Goal: Information Seeking & Learning: Learn about a topic

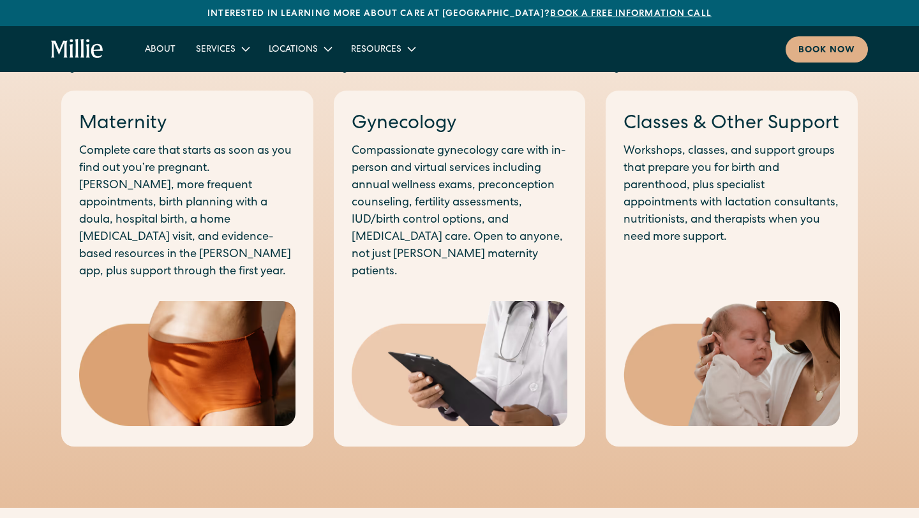
scroll to position [729, 0]
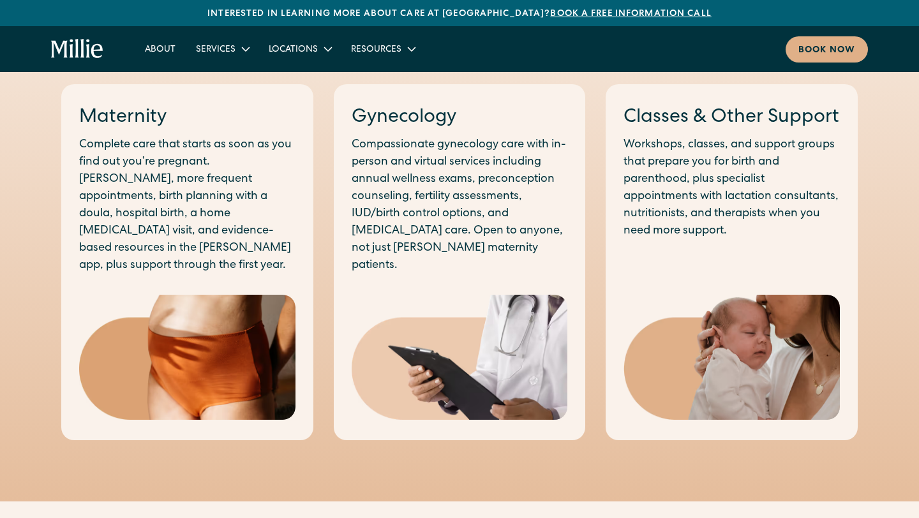
click at [199, 299] on img at bounding box center [187, 358] width 216 height 126
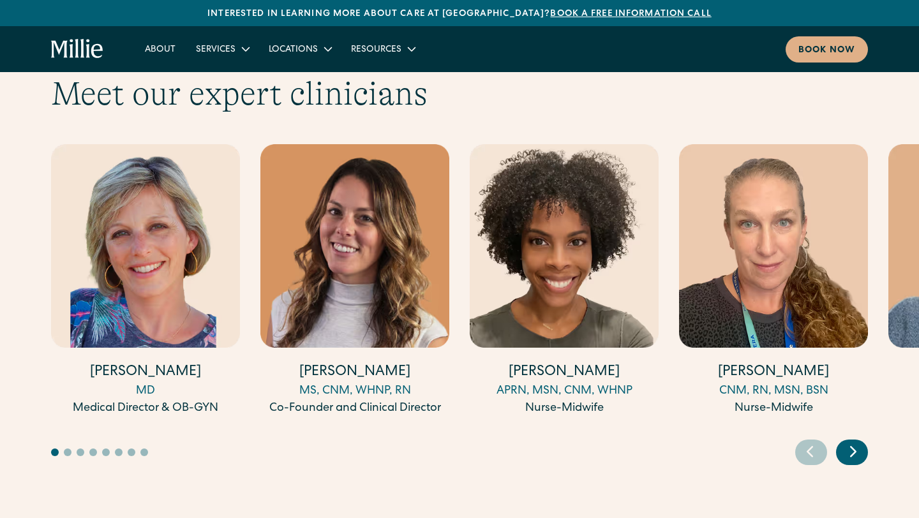
scroll to position [3561, 0]
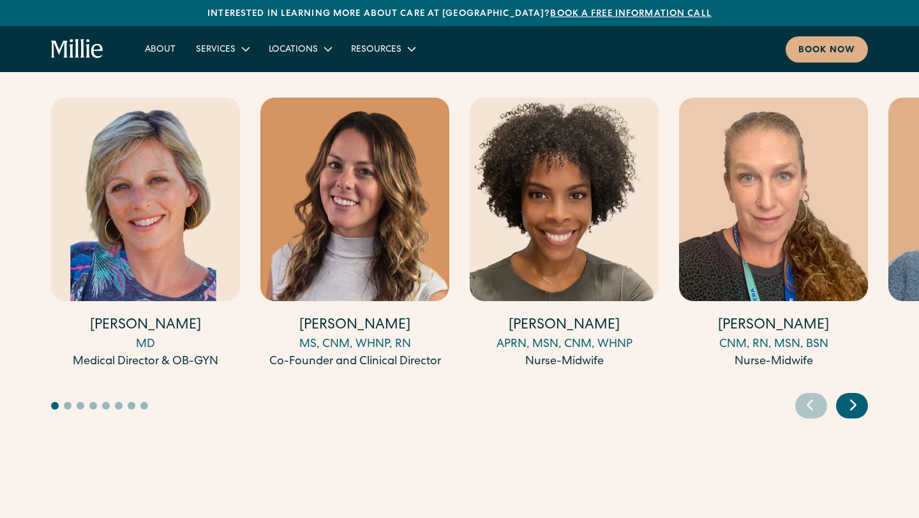
click at [851, 395] on icon "Next slide" at bounding box center [853, 405] width 19 height 20
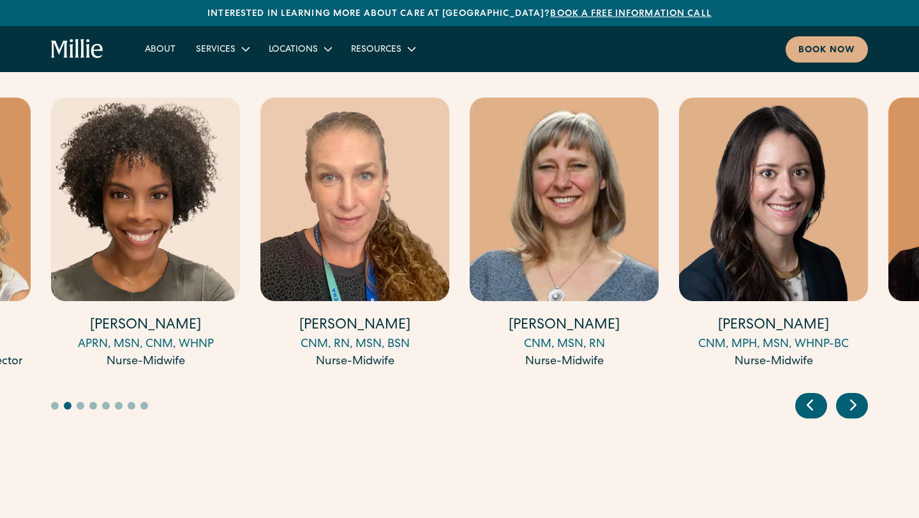
click at [851, 395] on icon "Next slide" at bounding box center [853, 405] width 19 height 20
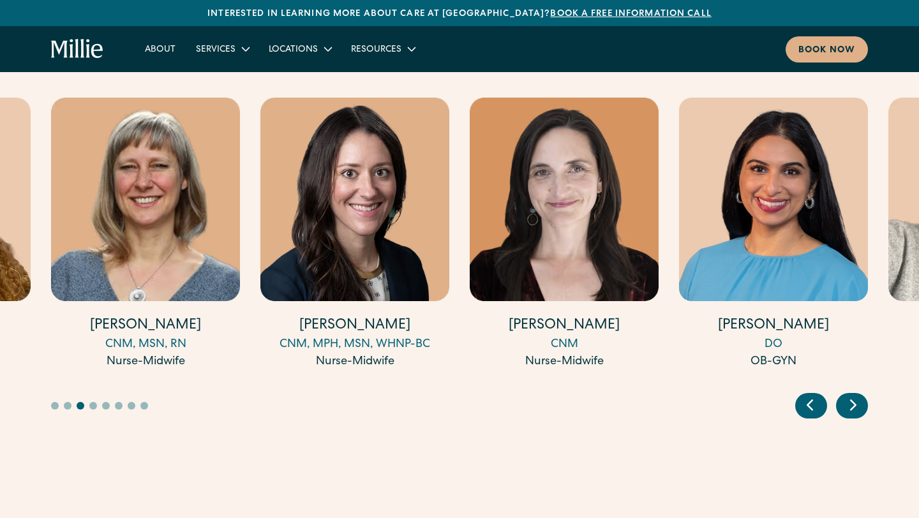
click at [851, 395] on icon "Next slide" at bounding box center [853, 405] width 19 height 20
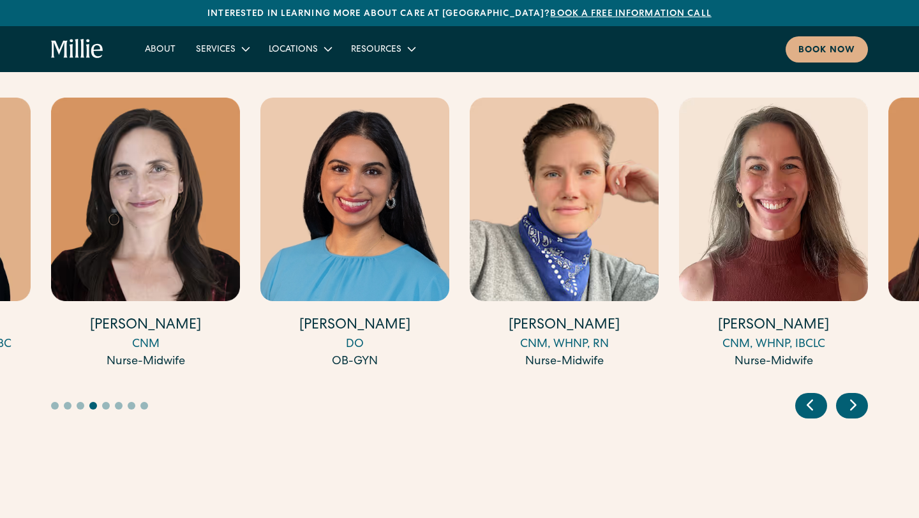
click at [851, 395] on icon "Next slide" at bounding box center [853, 405] width 19 height 20
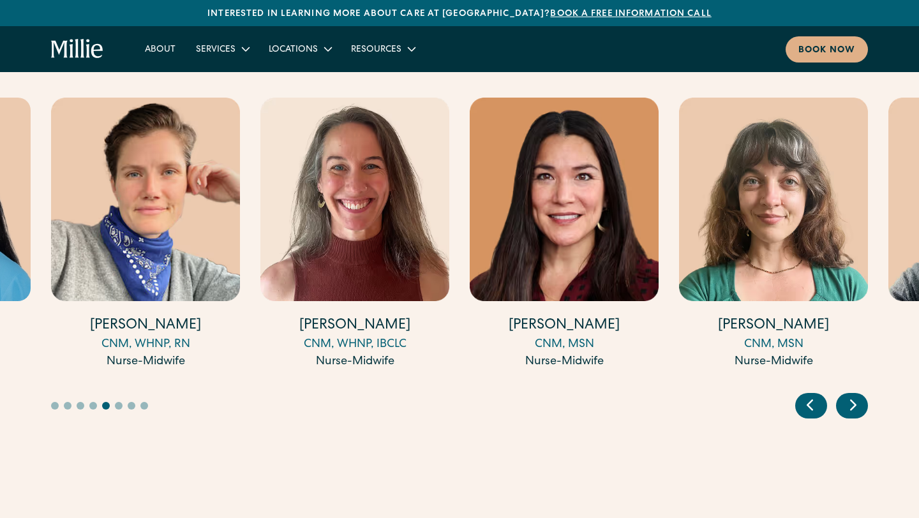
click at [851, 395] on icon "Next slide" at bounding box center [853, 405] width 19 height 20
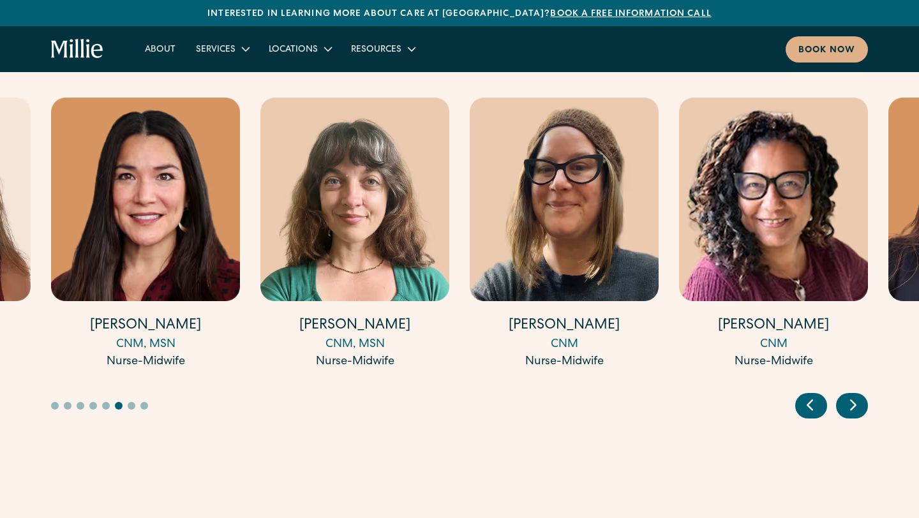
click at [851, 395] on icon "Next slide" at bounding box center [853, 405] width 19 height 20
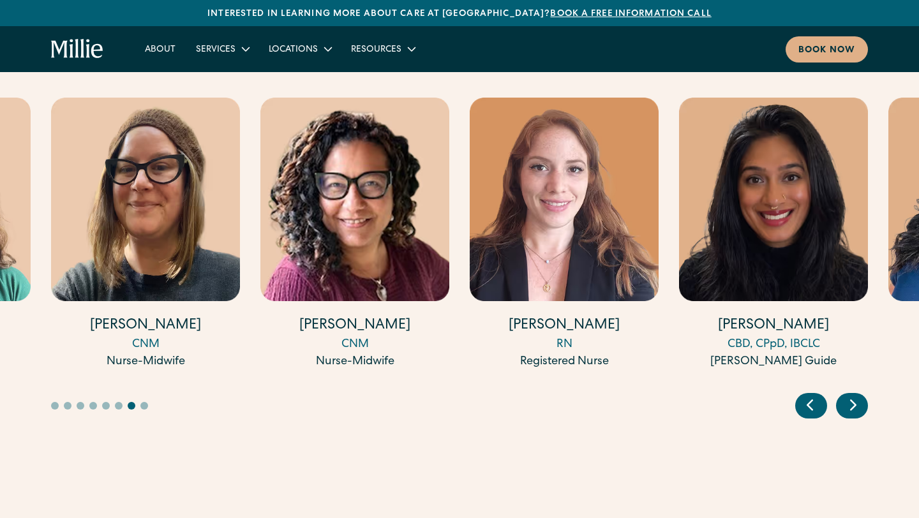
click at [851, 395] on icon "Next slide" at bounding box center [853, 405] width 19 height 20
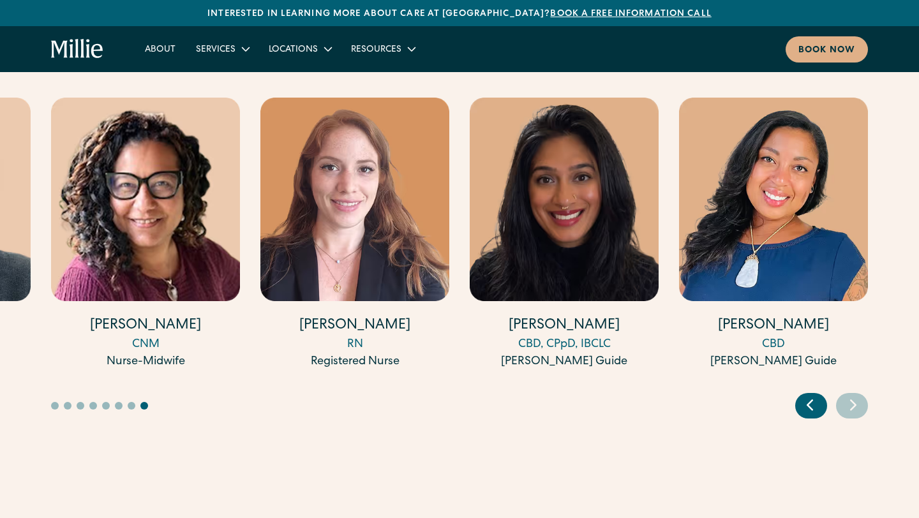
click at [851, 395] on icon "Next slide" at bounding box center [853, 405] width 19 height 20
click at [393, 230] on img "15 / 17" at bounding box center [354, 200] width 189 height 204
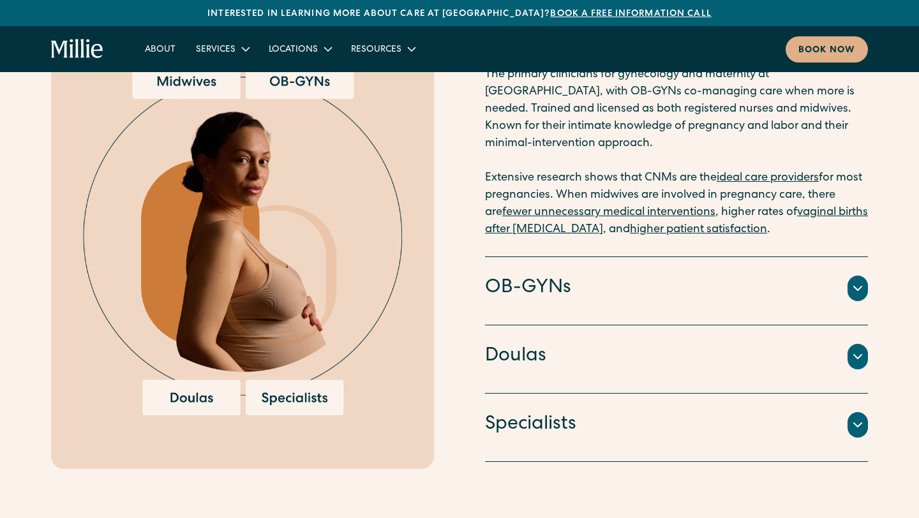
scroll to position [1422, 0]
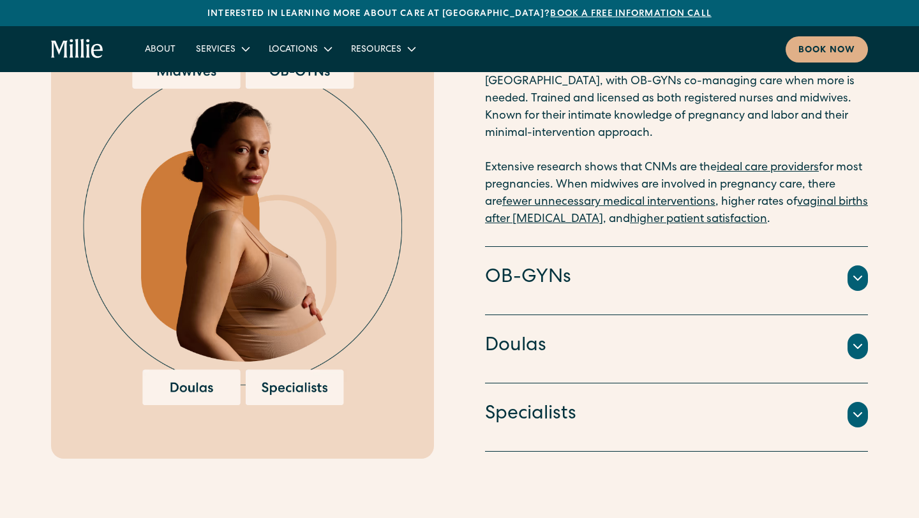
click at [616, 401] on div "Specialists" at bounding box center [676, 414] width 383 height 27
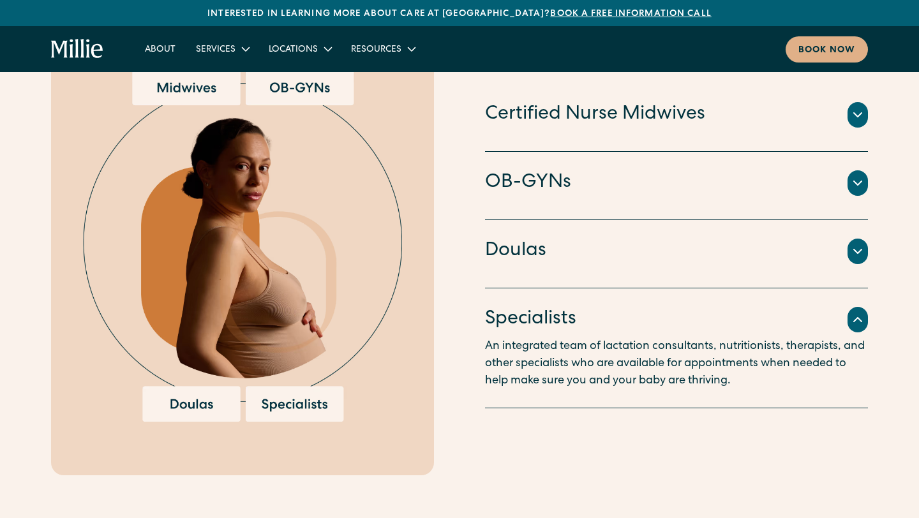
scroll to position [1374, 0]
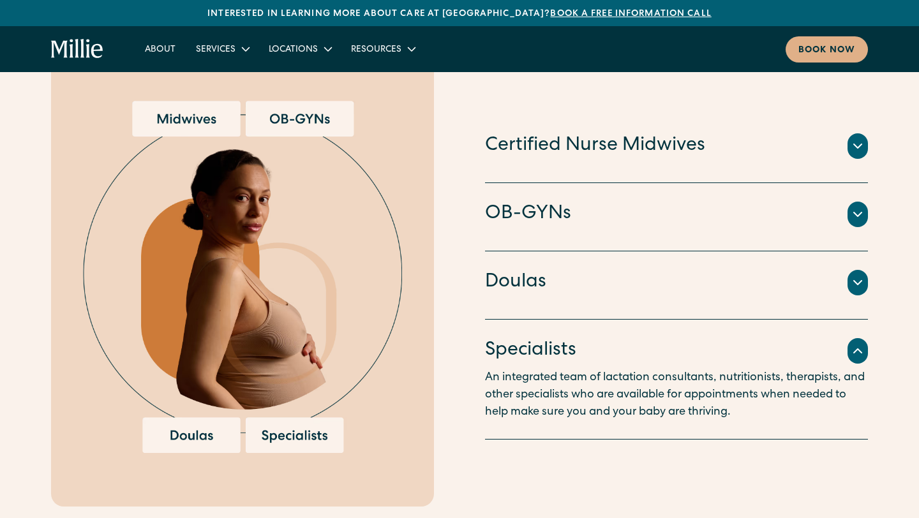
click at [602, 295] on div "Doulas Professionals trained to provide educational and emotional support throu…" at bounding box center [676, 285] width 383 height 68
click at [612, 296] on div "Professionals trained to provide educational and emotional support throughout t…" at bounding box center [676, 298] width 383 height 5
click at [862, 138] on icon at bounding box center [857, 145] width 15 height 15
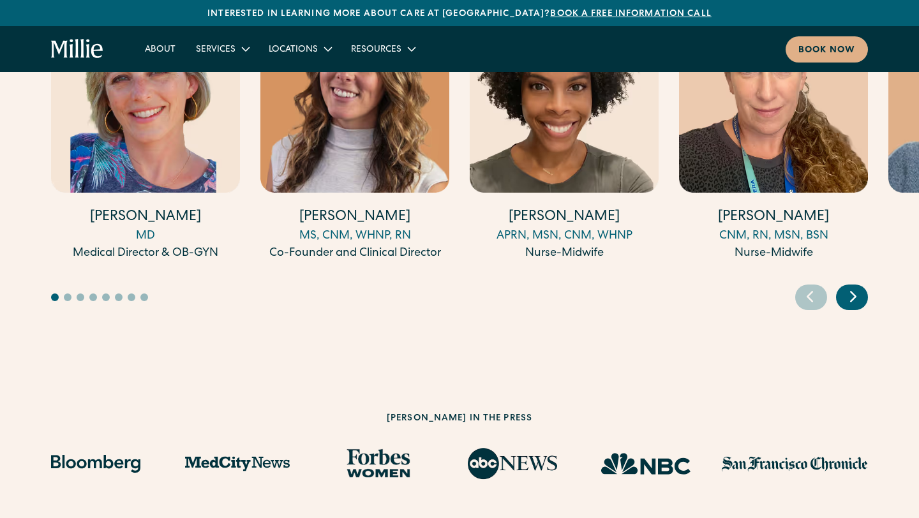
scroll to position [3670, 0]
click at [601, 151] on link "Aqueelah Tillman APRN, MSN, CNM, WHNP Nurse-Midwife" at bounding box center [564, 125] width 189 height 273
click at [856, 286] on icon "Next slide" at bounding box center [853, 296] width 19 height 20
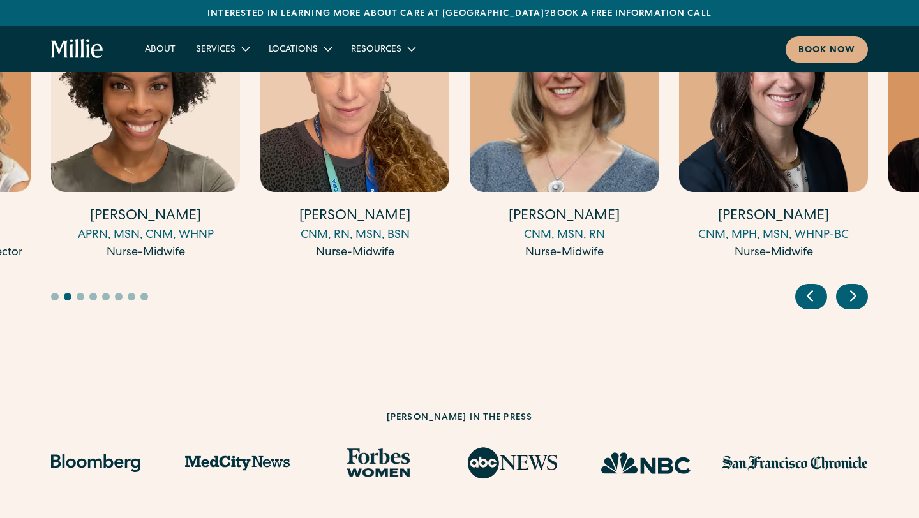
click at [856, 286] on icon "Next slide" at bounding box center [853, 296] width 19 height 20
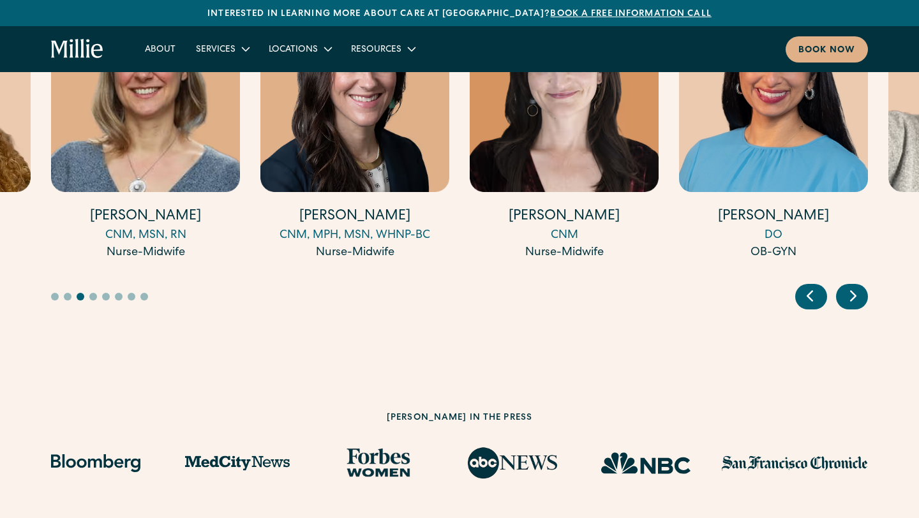
click at [856, 286] on icon "Next slide" at bounding box center [853, 296] width 19 height 20
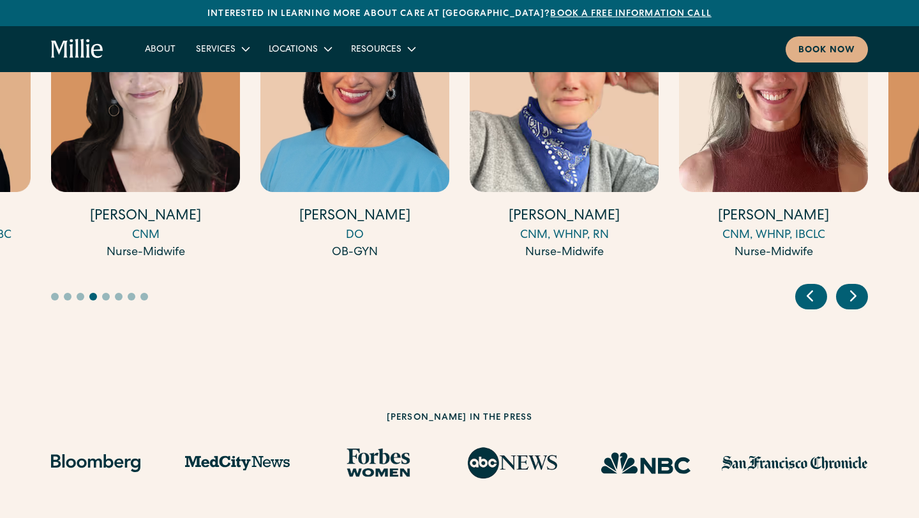
click at [856, 286] on icon "Next slide" at bounding box center [853, 296] width 19 height 20
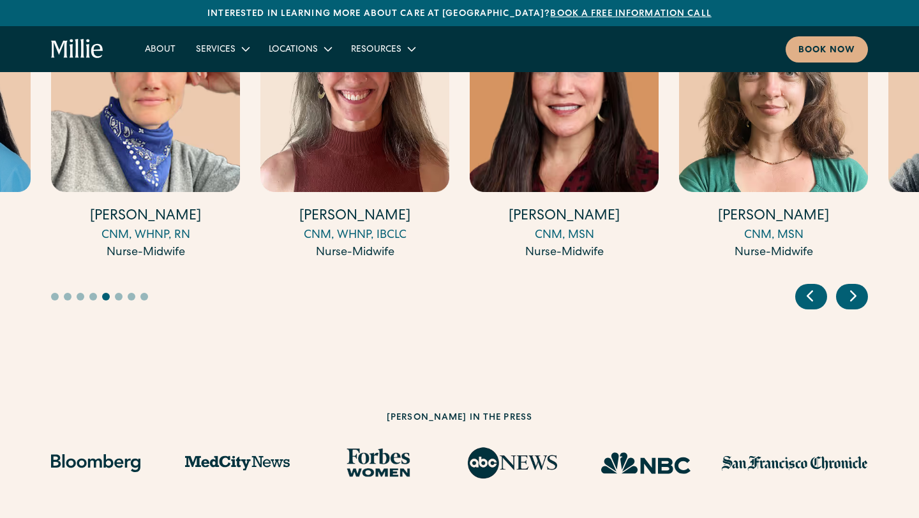
click at [856, 286] on icon "Next slide" at bounding box center [853, 296] width 19 height 20
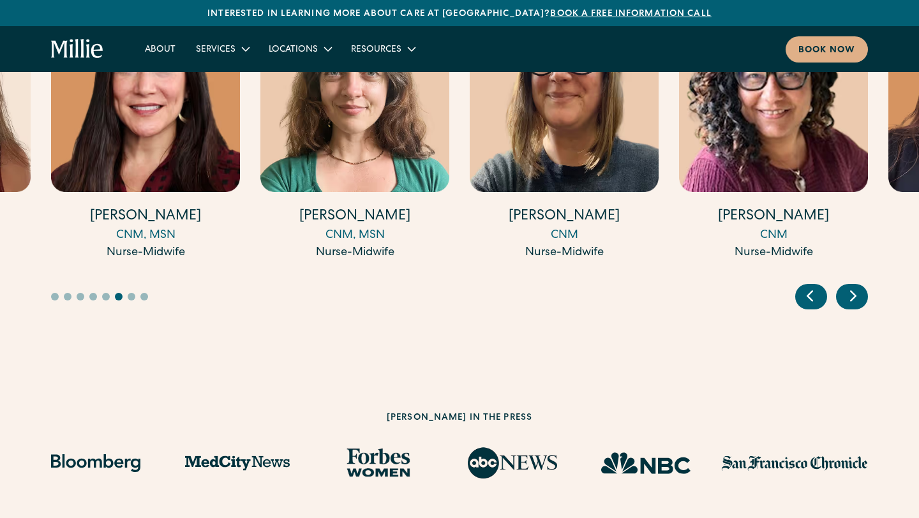
click at [856, 286] on icon "Next slide" at bounding box center [853, 296] width 19 height 20
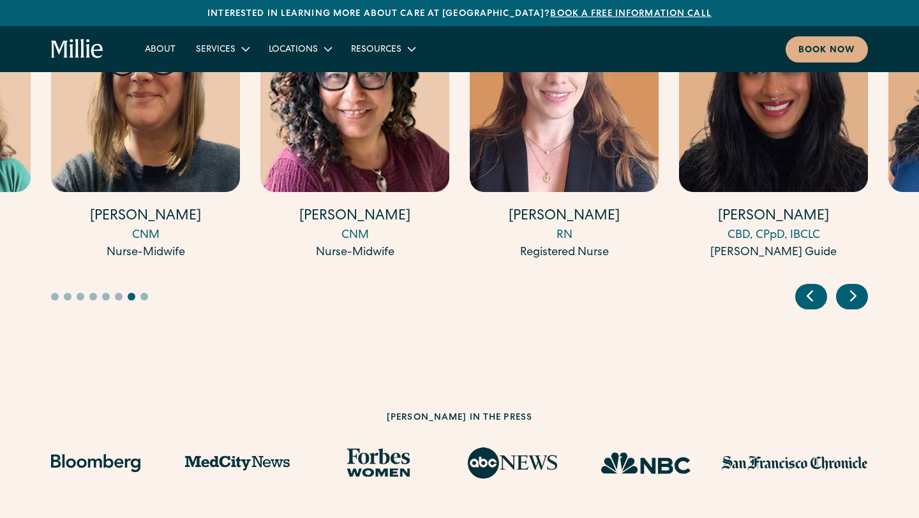
click at [564, 129] on img "15 / 17" at bounding box center [564, 91] width 189 height 204
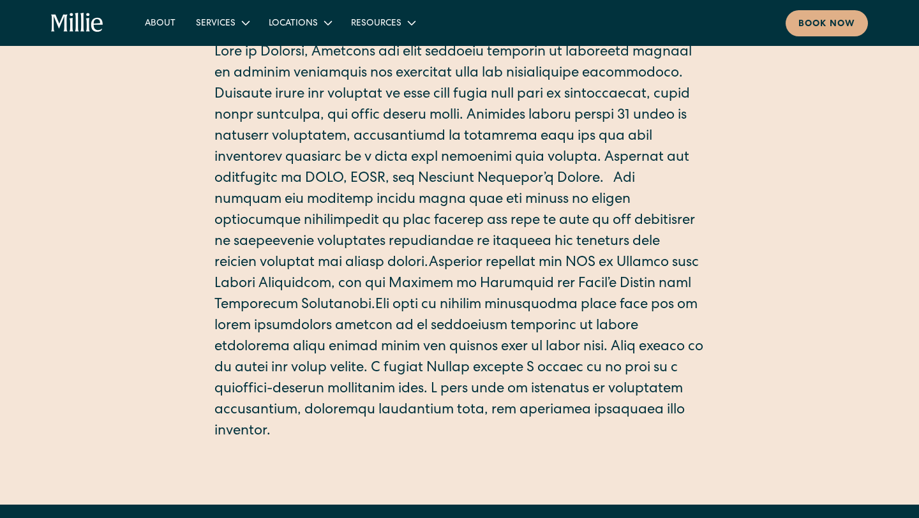
scroll to position [339, 0]
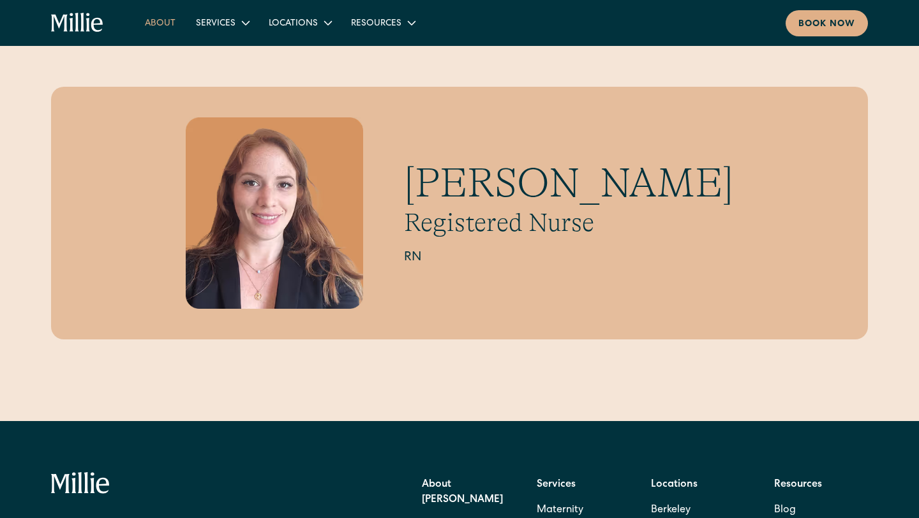
click at [164, 23] on link "About" at bounding box center [160, 22] width 51 height 21
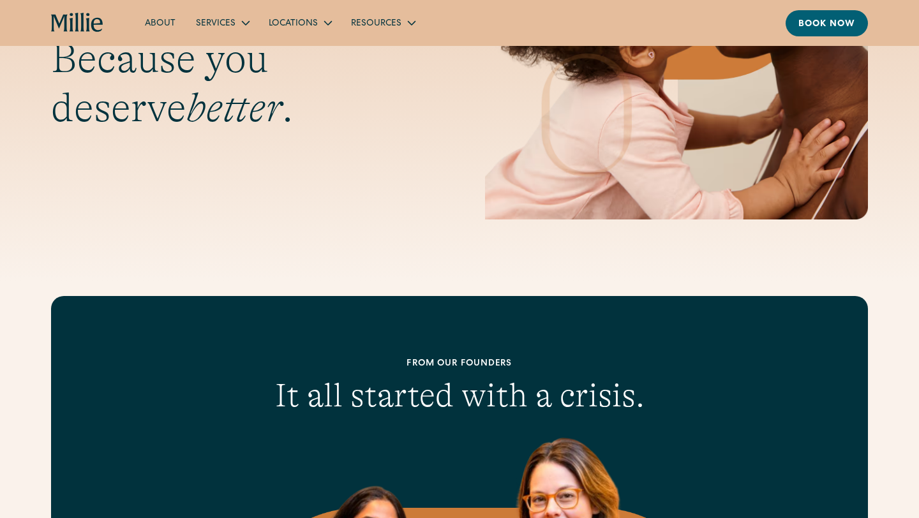
scroll to position [268, 0]
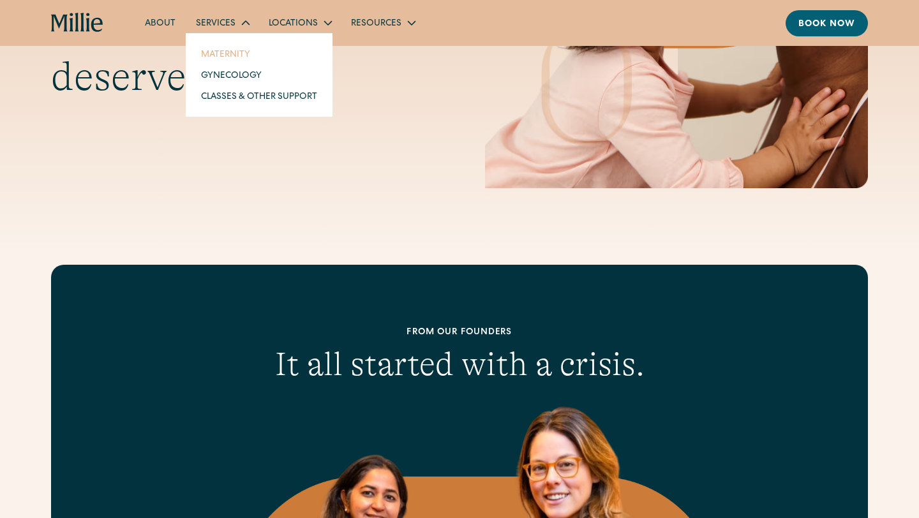
click at [230, 52] on link "Maternity" at bounding box center [259, 53] width 137 height 21
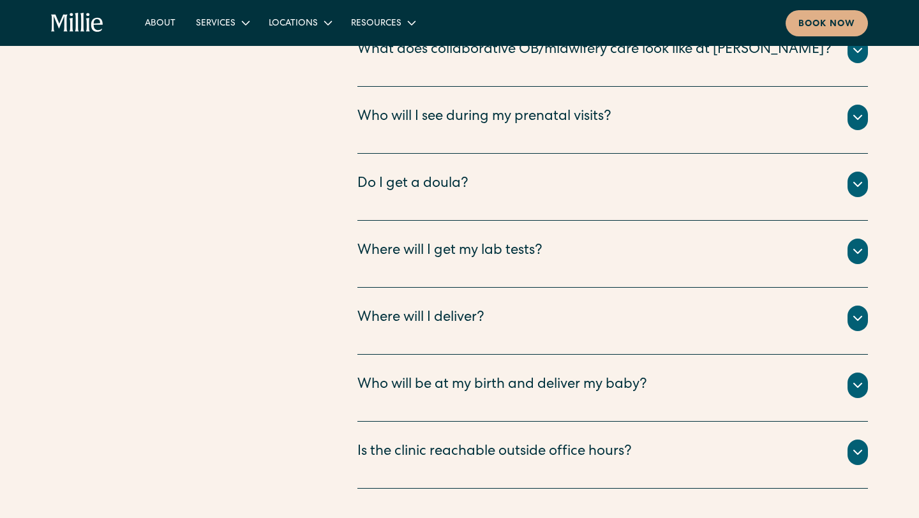
scroll to position [4549, 0]
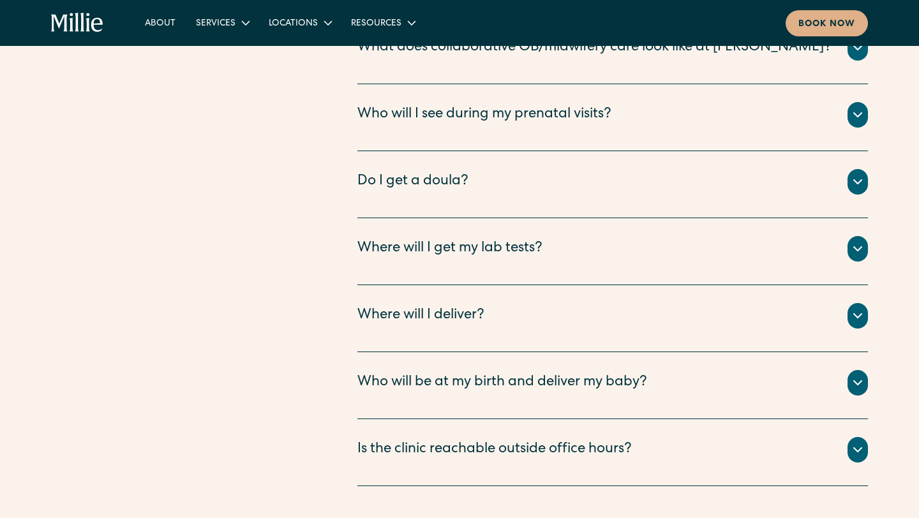
click at [456, 306] on div "Where will I deliver?" at bounding box center [420, 316] width 127 height 21
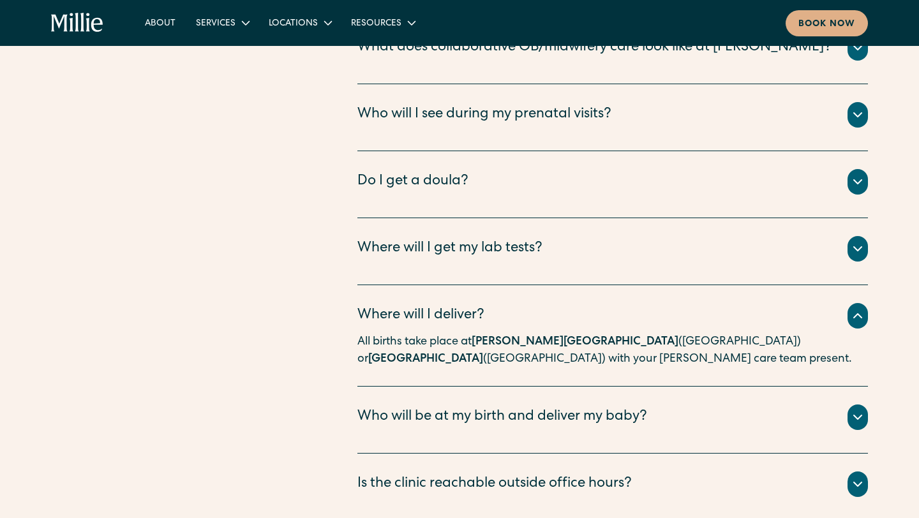
click at [457, 306] on div "Where will I deliver?" at bounding box center [420, 316] width 127 height 21
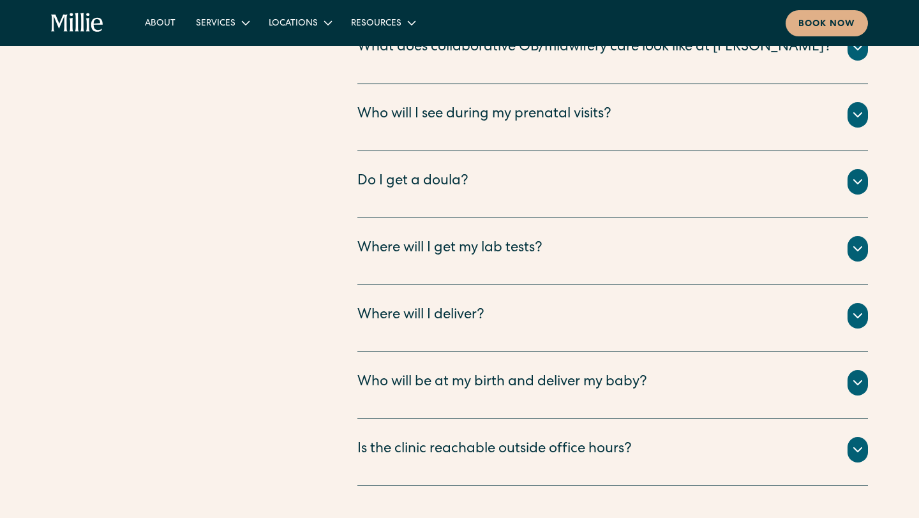
click at [481, 373] on div "Who will be at my birth and deliver my baby?" at bounding box center [502, 383] width 290 height 21
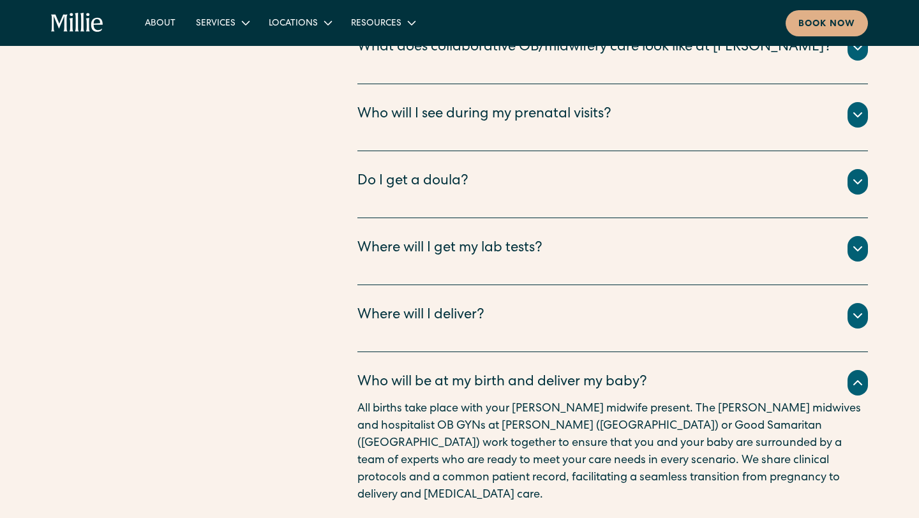
click at [481, 373] on div "Who will be at my birth and deliver my baby?" at bounding box center [502, 383] width 290 height 21
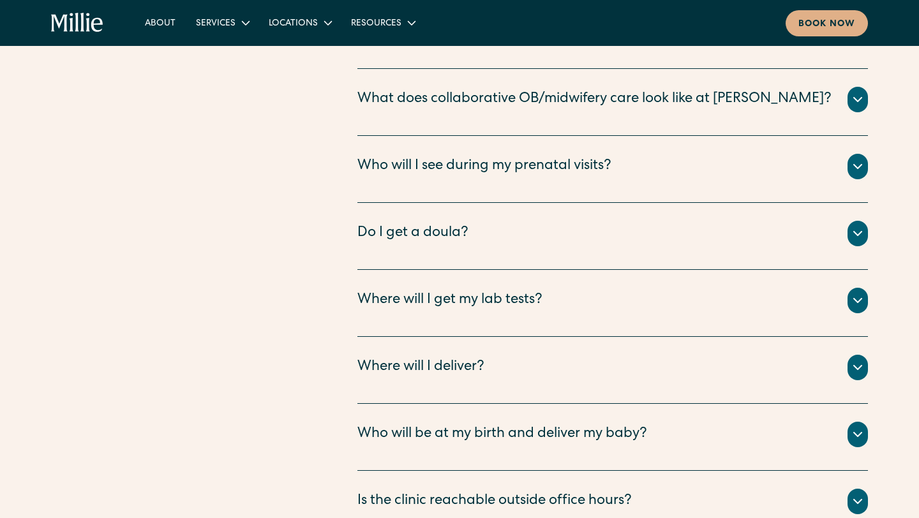
scroll to position [4432, 0]
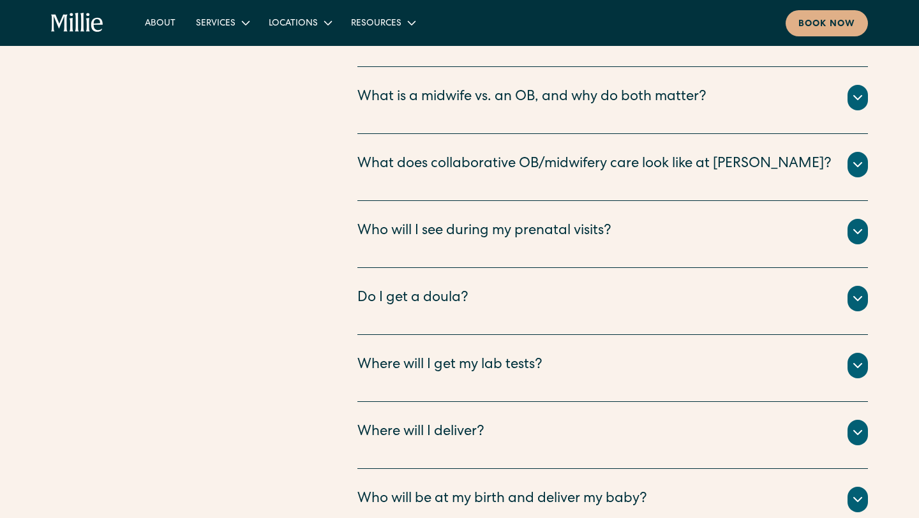
click at [456, 311] on div "Every patient has access to a [PERSON_NAME] Guide, who is a practicing doula. T…" at bounding box center [612, 313] width 511 height 5
click at [456, 288] on div "Do I get a doula?" at bounding box center [412, 298] width 111 height 21
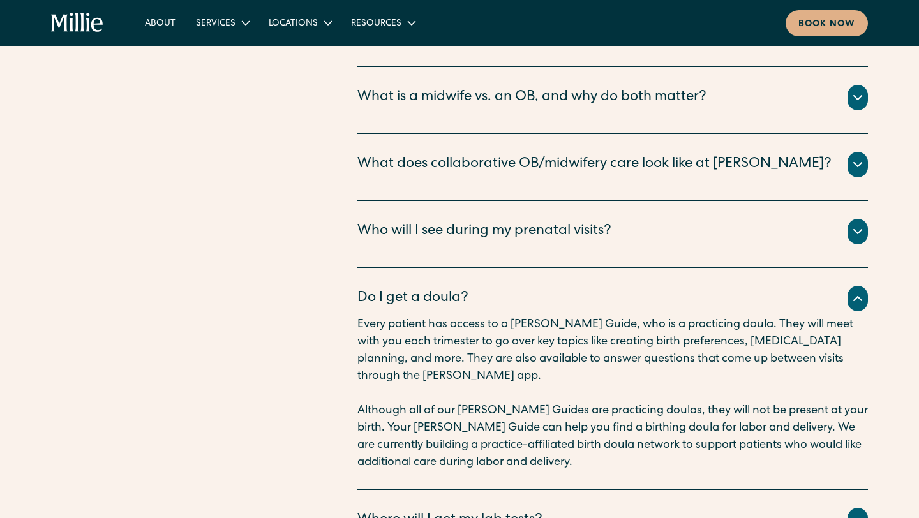
click at [456, 288] on div "Do I get a doula?" at bounding box center [412, 298] width 111 height 21
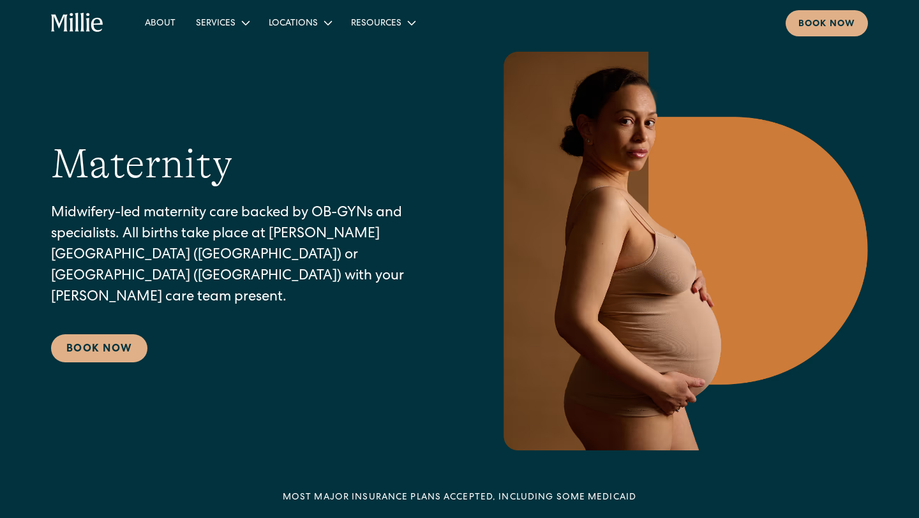
scroll to position [0, 0]
